Goal: Information Seeking & Learning: Learn about a topic

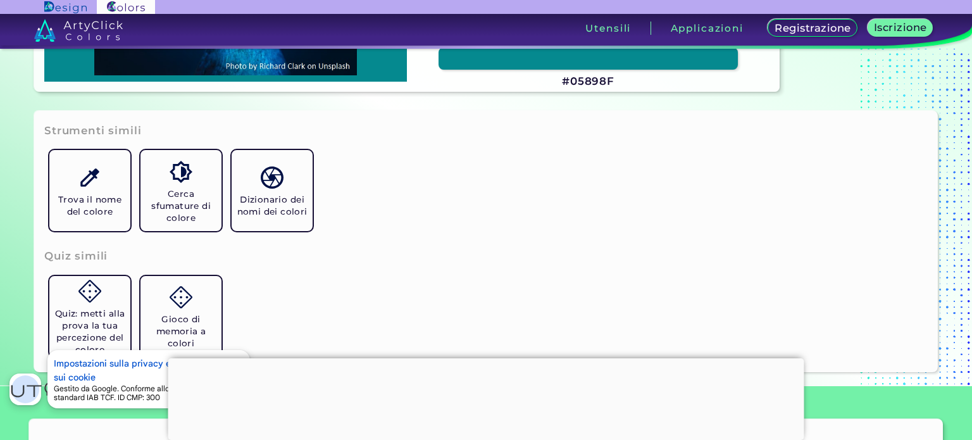
scroll to position [380, 0]
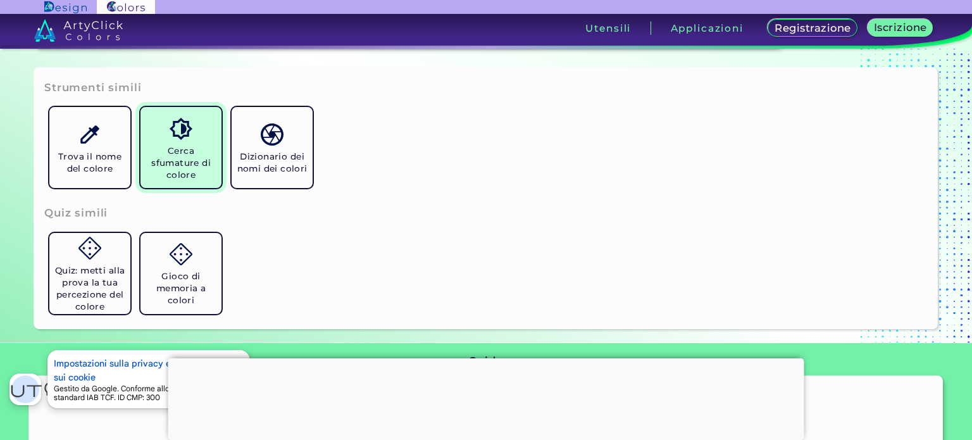
click at [207, 142] on link "Cerca sfumature di colore" at bounding box center [180, 147] width 91 height 91
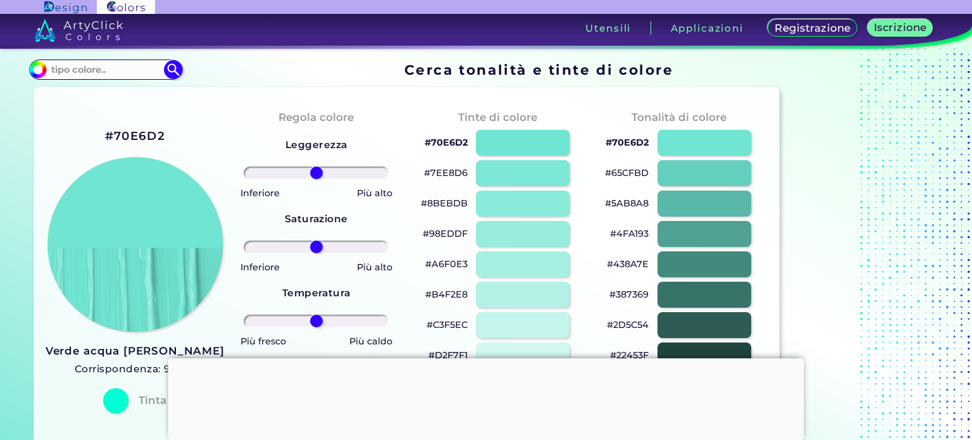
click at [484, 358] on div at bounding box center [486, 358] width 636 height 0
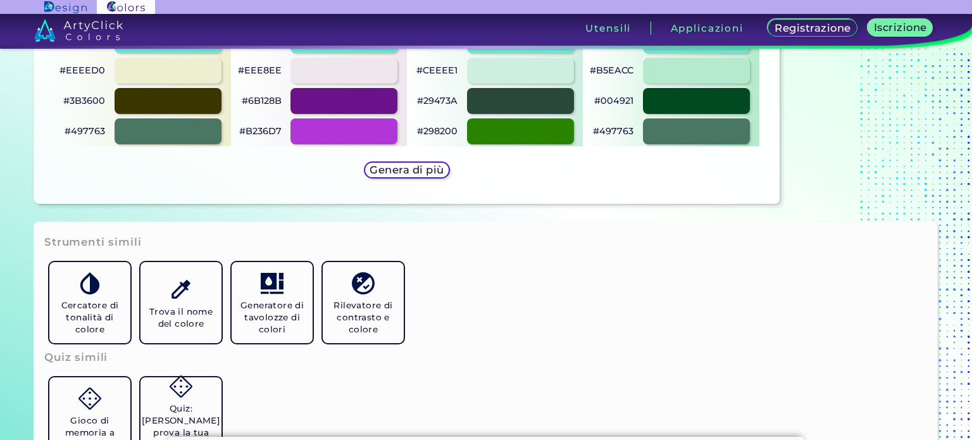
scroll to position [696, 0]
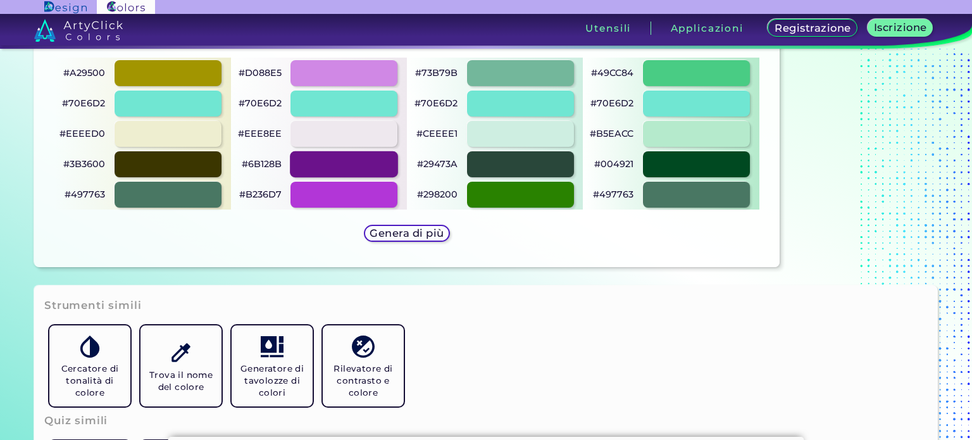
click at [334, 165] on div at bounding box center [344, 164] width 108 height 26
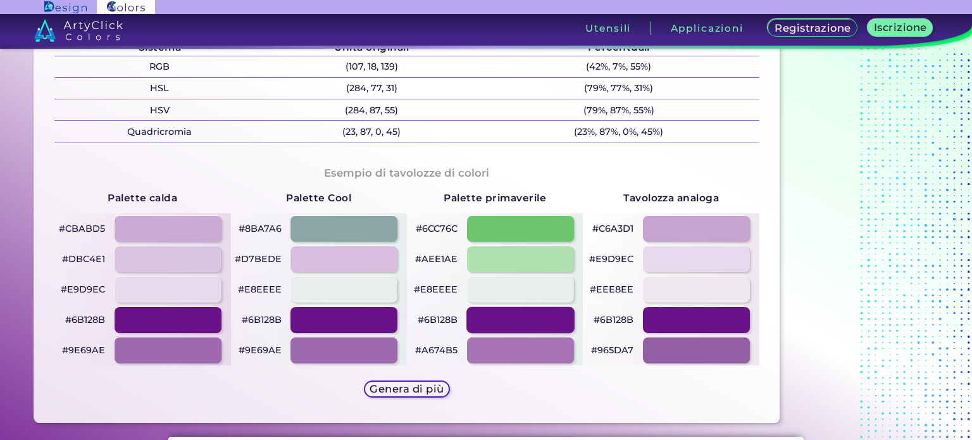
scroll to position [443, 0]
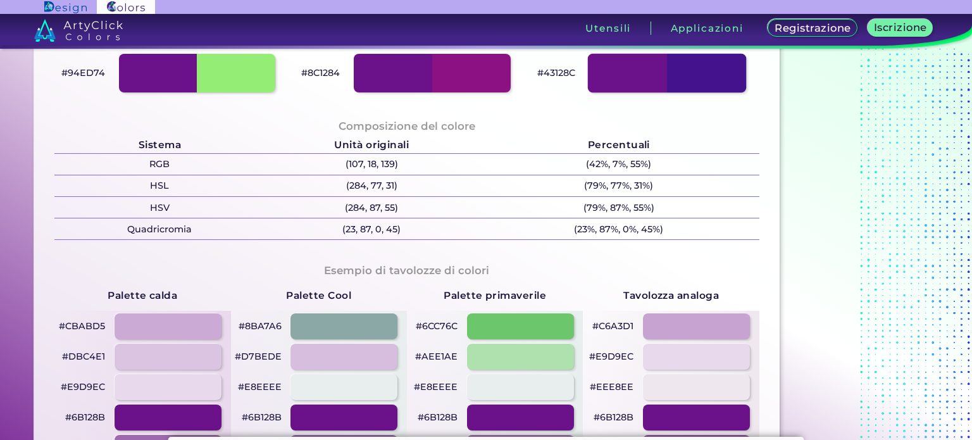
click at [700, 78] on div at bounding box center [667, 73] width 158 height 39
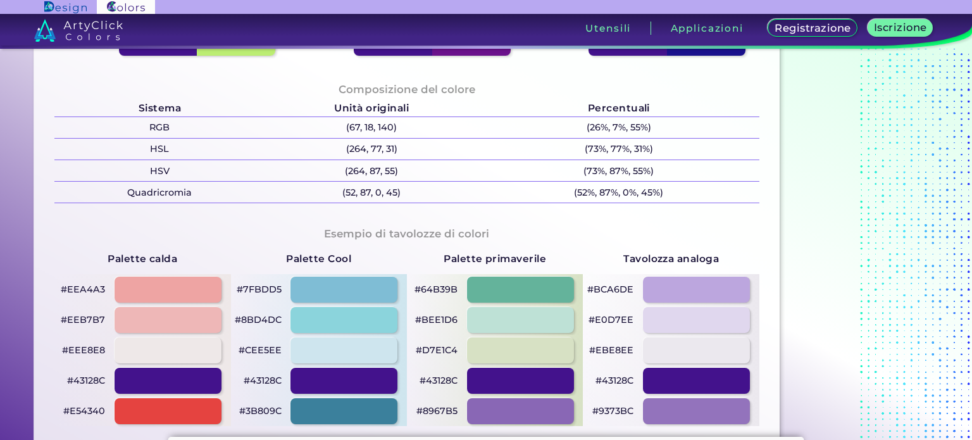
scroll to position [506, 0]
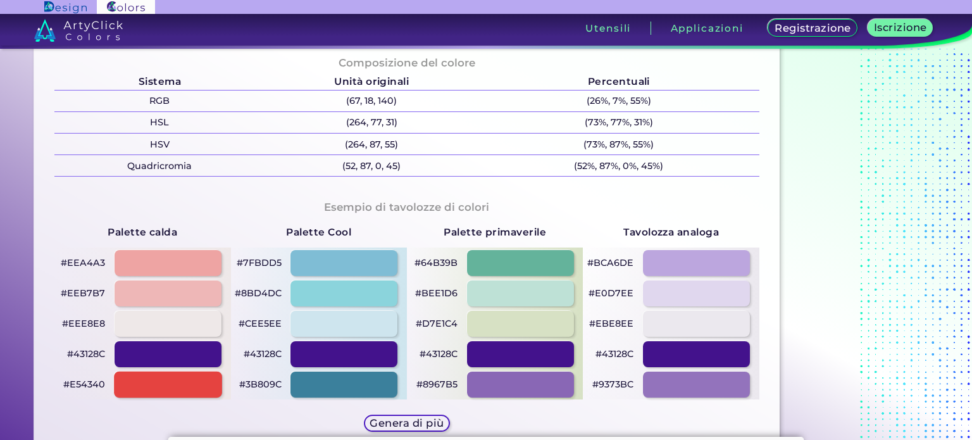
click at [207, 387] on div at bounding box center [168, 385] width 108 height 26
type input "#e54340"
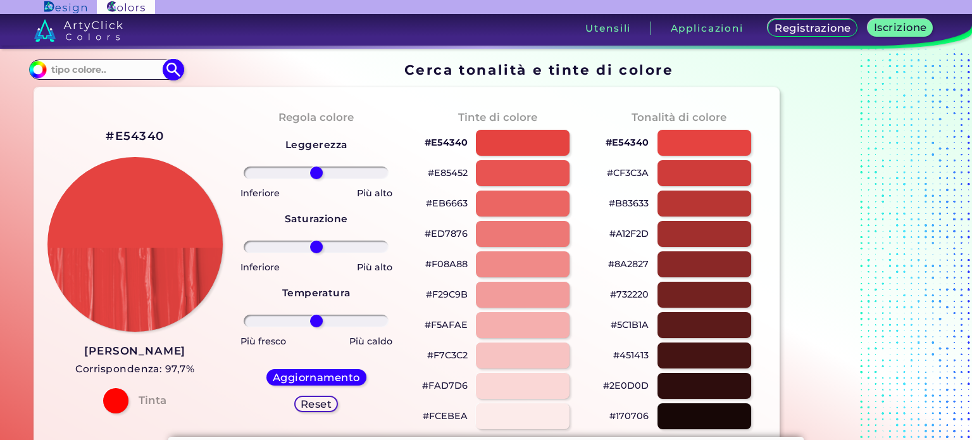
click at [94, 75] on input at bounding box center [106, 69] width 118 height 17
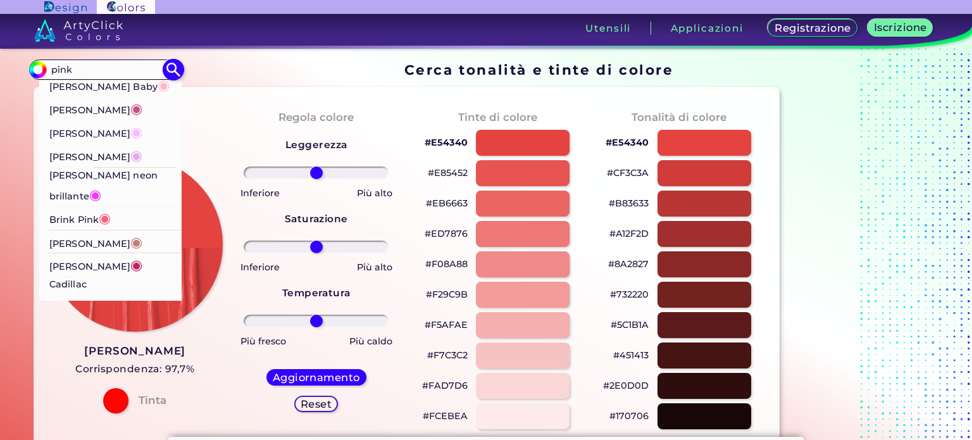
type input "pink"
click at [95, 186] on font "[PERSON_NAME] neon brillante" at bounding box center [103, 185] width 108 height 33
type input "#f433ff"
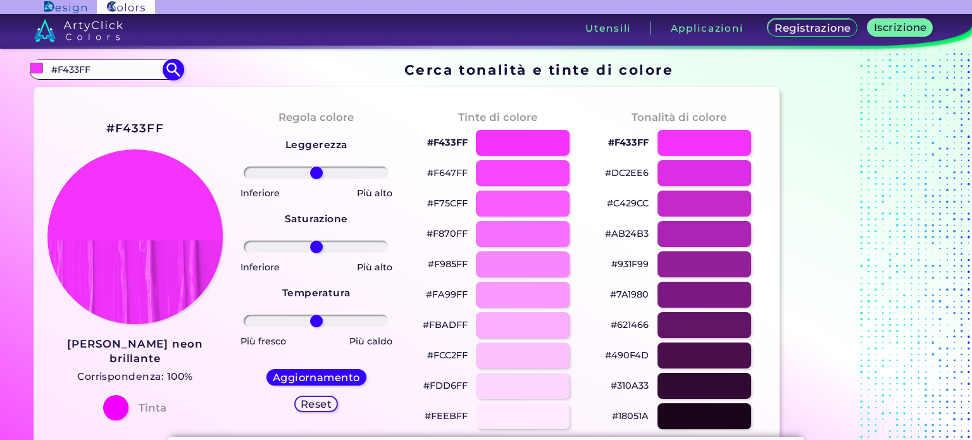
drag, startPoint x: 104, startPoint y: 69, endPoint x: 46, endPoint y: 73, distance: 57.7
click at [46, 73] on div "#f433ff #F433FF [PERSON_NAME] Baby ◉ [PERSON_NAME] Timido ◉ [PERSON_NAME] ◉ [PE…" at bounding box center [105, 69] width 153 height 20
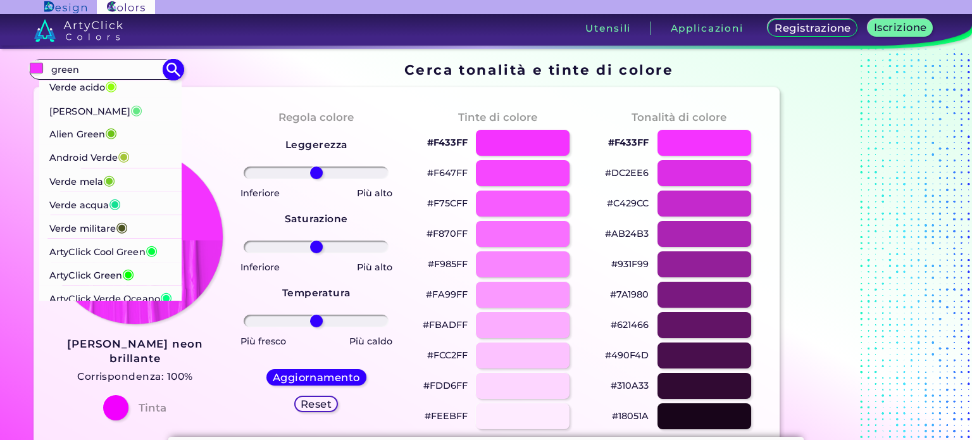
scroll to position [63, 0]
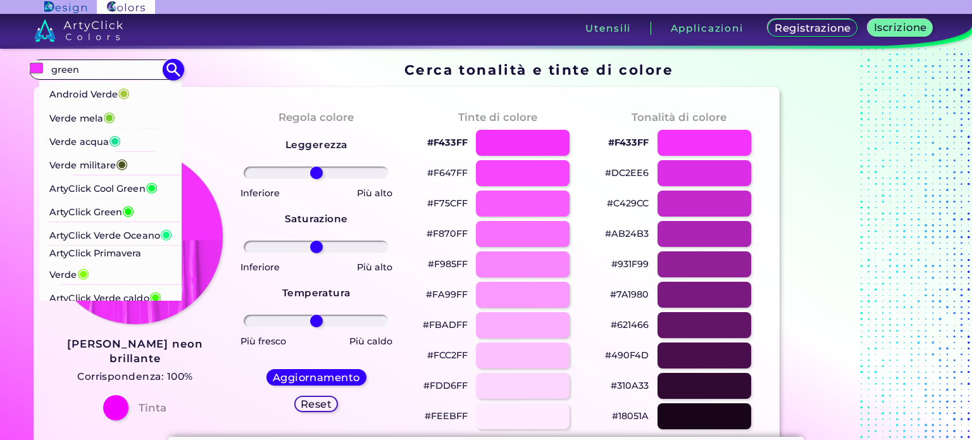
type input "green"
click at [87, 230] on font "ArtyClick Verde Oceano" at bounding box center [104, 235] width 111 height 11
type input "#00ff7f"
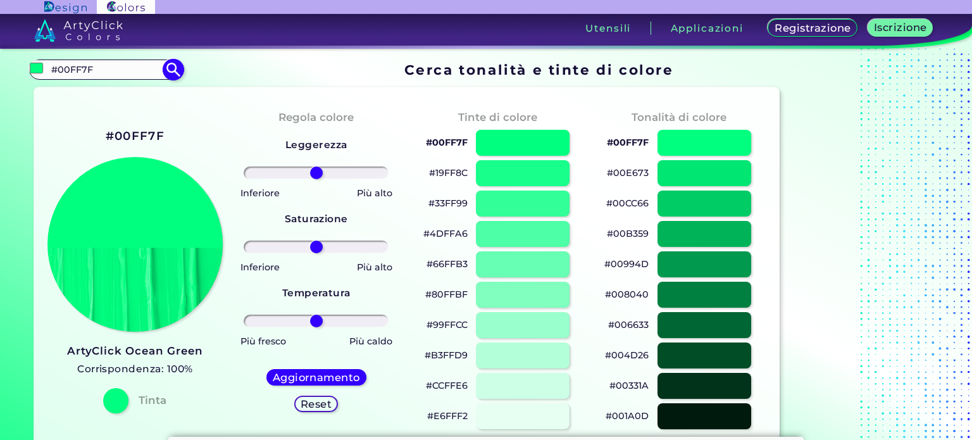
click at [120, 70] on input "#00FF7F" at bounding box center [106, 69] width 118 height 17
type input "#00505a"
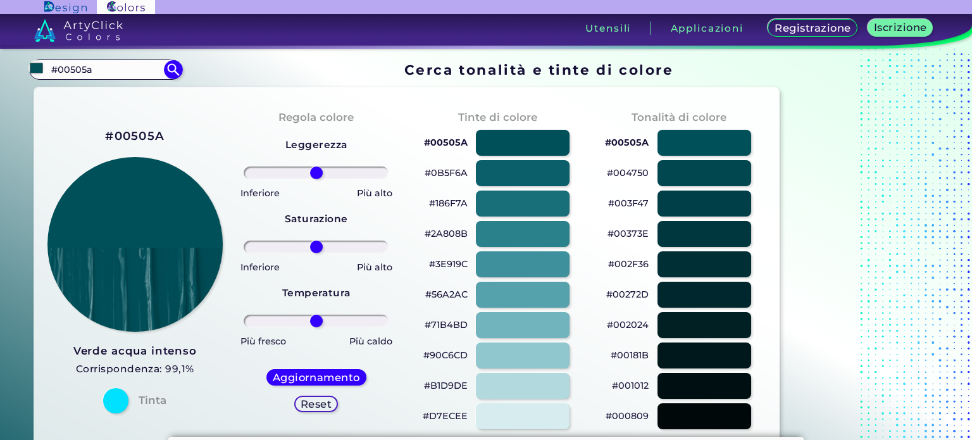
drag, startPoint x: 107, startPoint y: 68, endPoint x: 46, endPoint y: 82, distance: 62.8
type input "a17944"
type input "#000000"
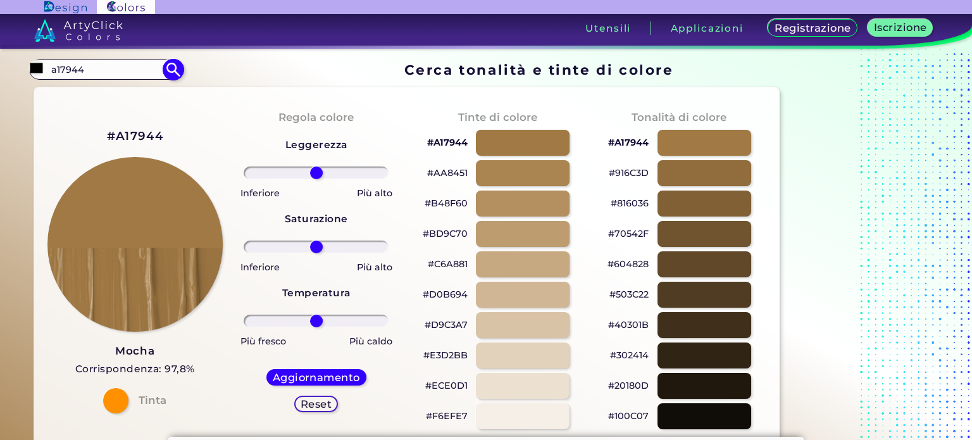
click at [88, 63] on input "a17944" at bounding box center [106, 69] width 118 height 17
type input "5e483e"
type input "#000000"
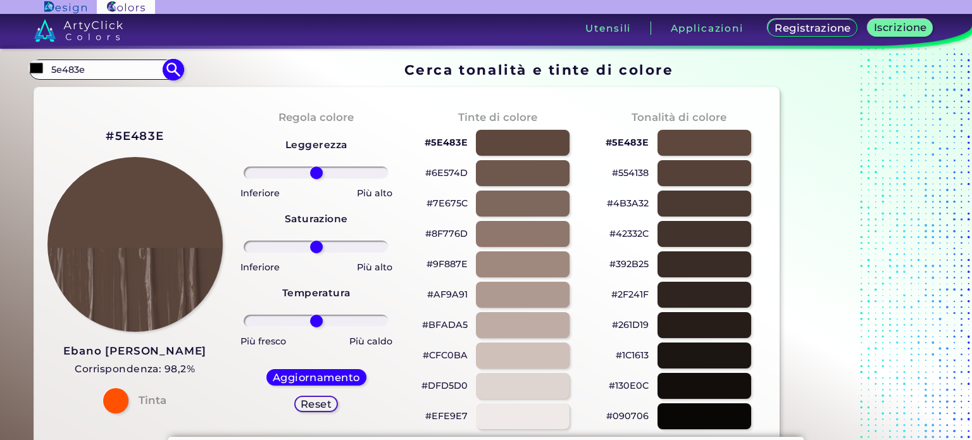
drag, startPoint x: 91, startPoint y: 66, endPoint x: 49, endPoint y: 68, distance: 42.4
click at [49, 68] on input "5e483e" at bounding box center [106, 69] width 118 height 17
type input "a01212"
type input "#000000"
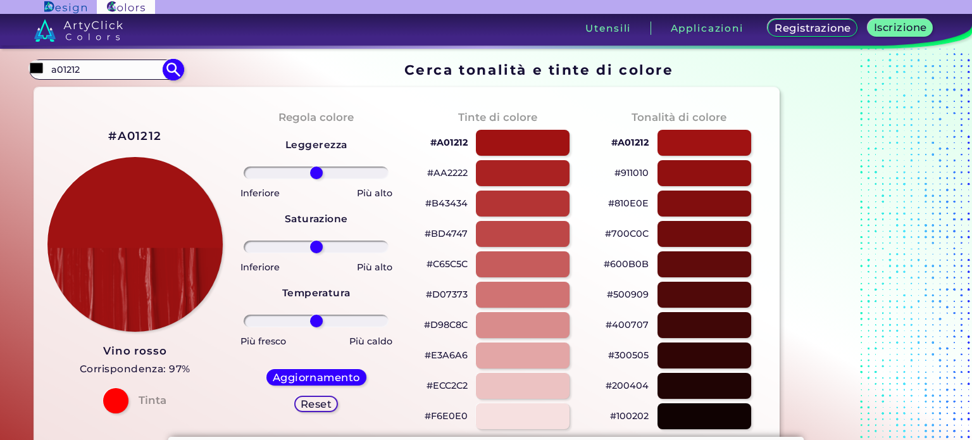
drag, startPoint x: 91, startPoint y: 70, endPoint x: 40, endPoint y: 78, distance: 51.8
click at [40, 78] on div "#000000 a01212 Acadia ◉ Acid Green ◉ Aero Blue ◉ Alabaster ◉ Albescent White ◉ …" at bounding box center [105, 69] width 153 height 20
type input "6e7763"
type input "#000000"
